Goal: Information Seeking & Learning: Learn about a topic

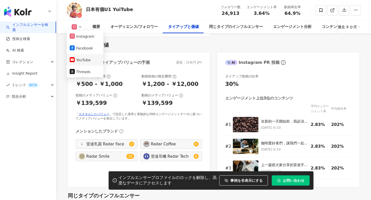
click at [80, 61] on button "YouTube" at bounding box center [85, 59] width 31 height 7
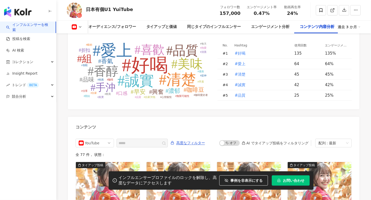
scroll to position [1329, 0]
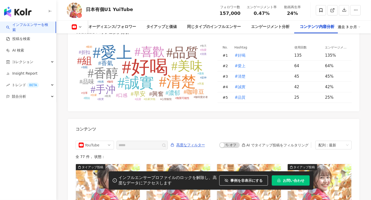
click at [79, 29] on icon at bounding box center [80, 27] width 4 height 4
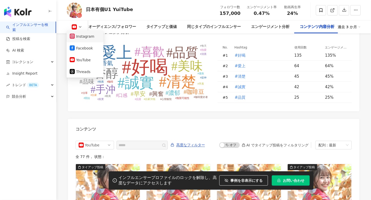
click at [80, 36] on button "Instagram" at bounding box center [85, 36] width 31 height 7
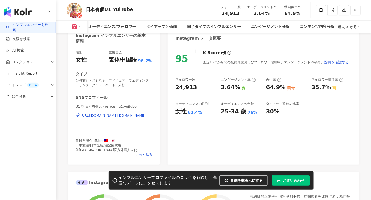
scroll to position [53, 0]
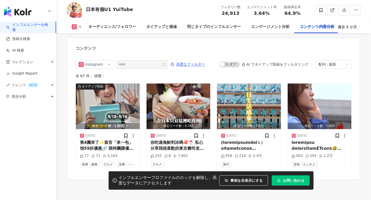
scroll to position [1585, 0]
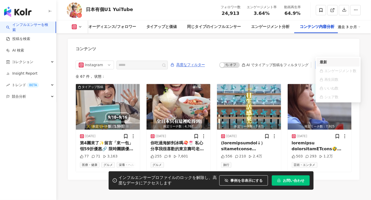
click at [337, 61] on div "配列：最新" at bounding box center [332, 65] width 26 height 8
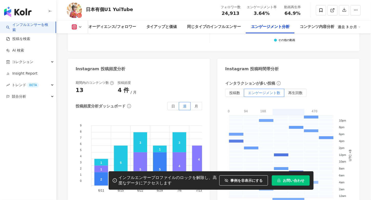
scroll to position [1293, 0]
click at [301, 91] on span "再生回数" at bounding box center [296, 93] width 14 height 4
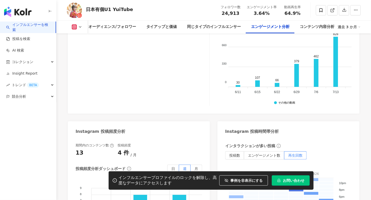
scroll to position [0, 16]
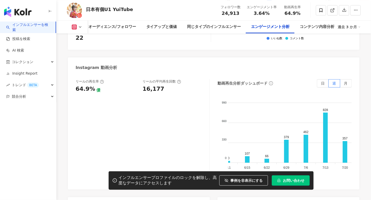
click at [327, 74] on div "リールの再生率 64.9% 優 リールの平均再生回数 16,177 動画再生分析ダッシュボード 日 週 月 990 990 660 660 330 330 0…" at bounding box center [214, 131] width 292 height 115
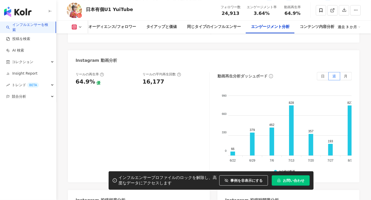
scroll to position [0, 52]
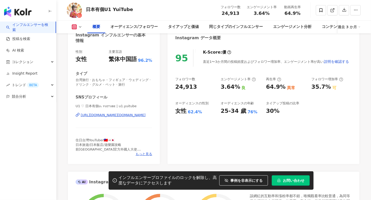
scroll to position [54, 0]
click at [146, 154] on span "もっと見る" at bounding box center [144, 153] width 17 height 5
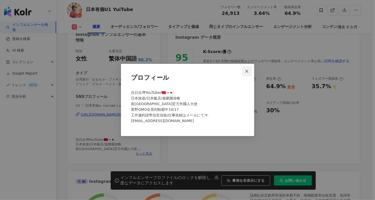
click at [249, 74] on button "Close" at bounding box center [247, 71] width 10 height 10
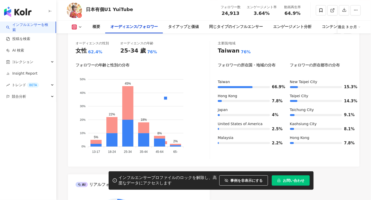
scroll to position [485, 0]
